Goal: Find specific page/section: Find specific page/section

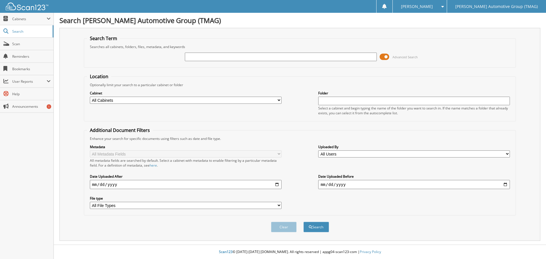
click at [191, 56] on input "text" at bounding box center [281, 57] width 192 height 9
type input "h26043"
click at [303, 222] on button "Search" at bounding box center [316, 227] width 26 height 11
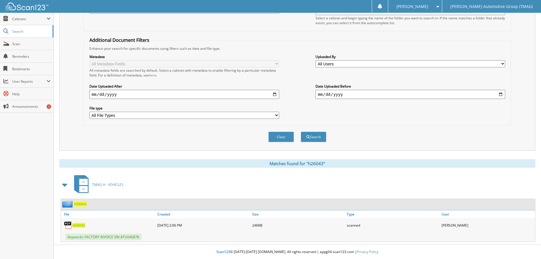
scroll to position [90, 0]
click at [79, 203] on span "H26043" at bounding box center [80, 204] width 13 height 5
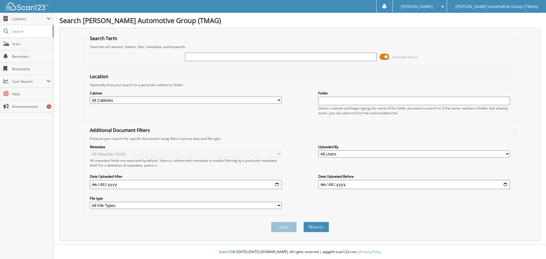
click at [190, 57] on input "text" at bounding box center [281, 57] width 192 height 9
type input "h25810"
click at [303, 222] on button "Search" at bounding box center [316, 227] width 26 height 11
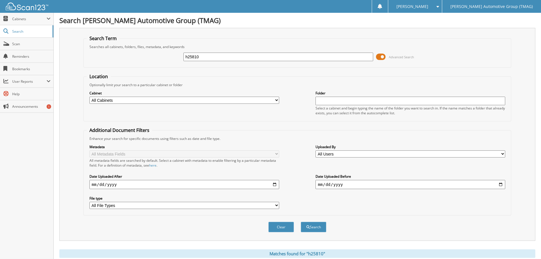
scroll to position [59, 0]
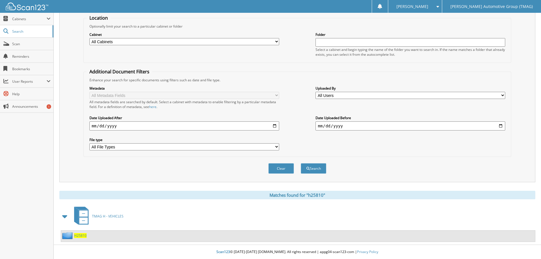
click at [81, 235] on span "H25810" at bounding box center [80, 235] width 13 height 5
